Goal: Check status: Verify the current state of an ongoing process or item

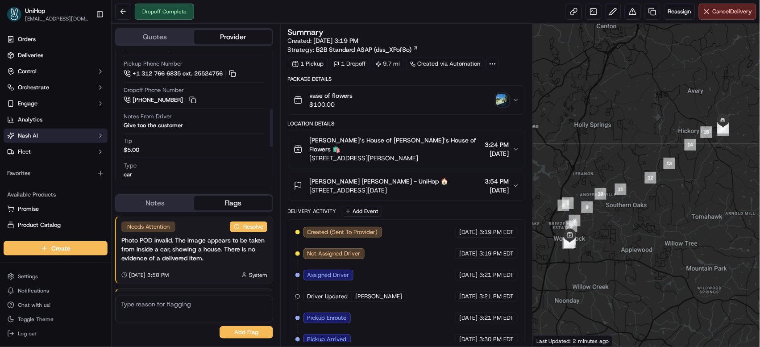
scroll to position [90, 0]
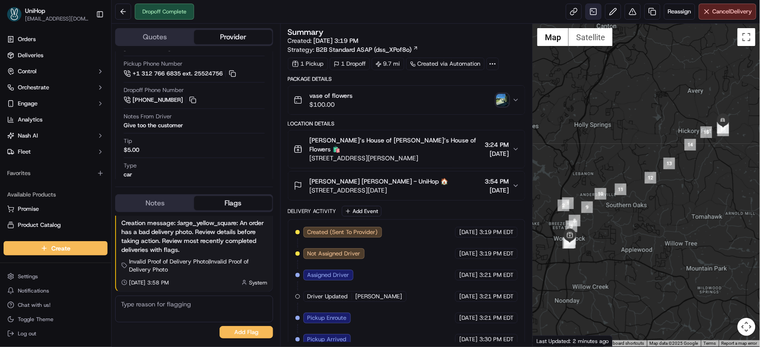
click at [590, 12] on link at bounding box center [594, 12] width 16 height 16
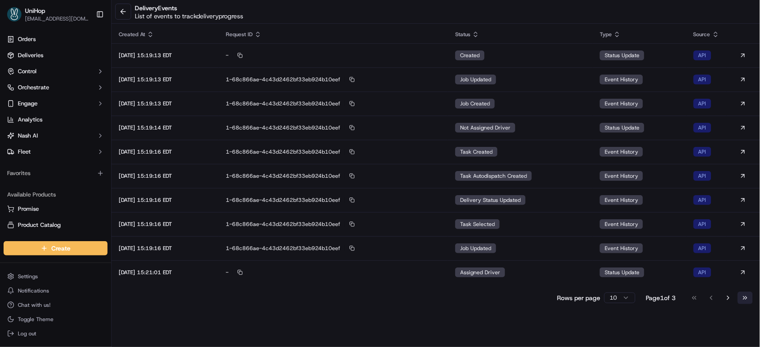
click at [750, 297] on button "Go to last page" at bounding box center [745, 297] width 15 height 12
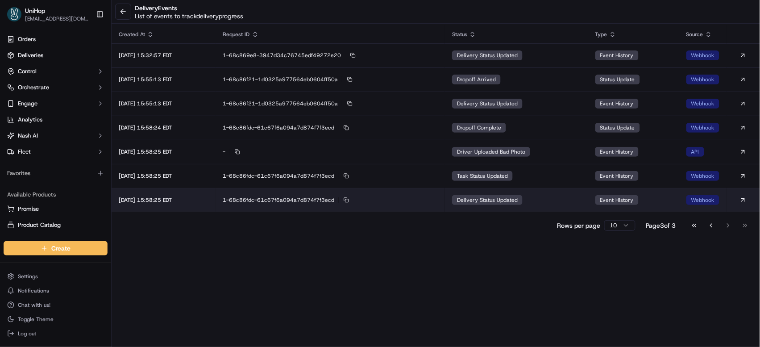
click at [518, 200] on span "delivery status updated" at bounding box center [487, 199] width 61 height 7
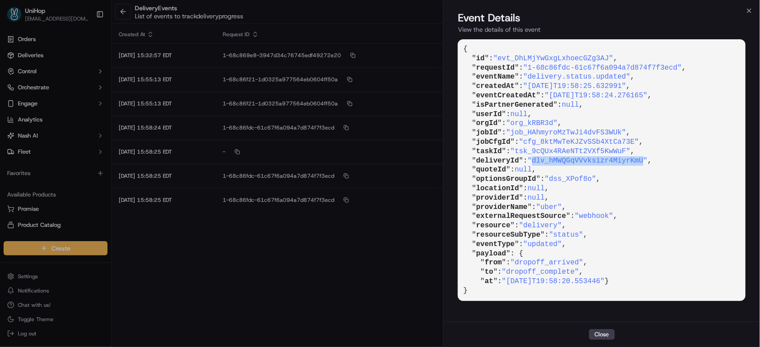
drag, startPoint x: 537, startPoint y: 158, endPoint x: 649, endPoint y: 160, distance: 112.1
click at [648, 160] on span ""dlv_hMWQGqVVvksizr4MiyrKmU"" at bounding box center [588, 161] width 120 height 8
copy span "dlv_hMWQGqVVvksizr4MiyrKmU"
